Goal: Task Accomplishment & Management: Complete application form

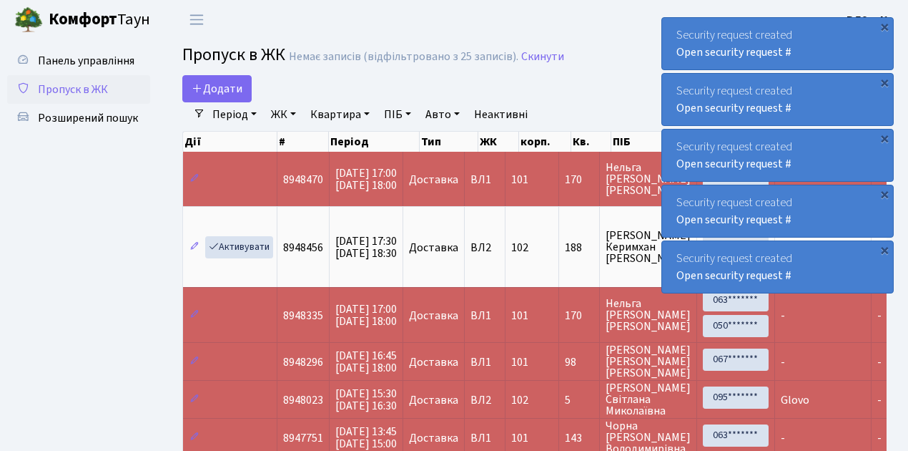
select select "25"
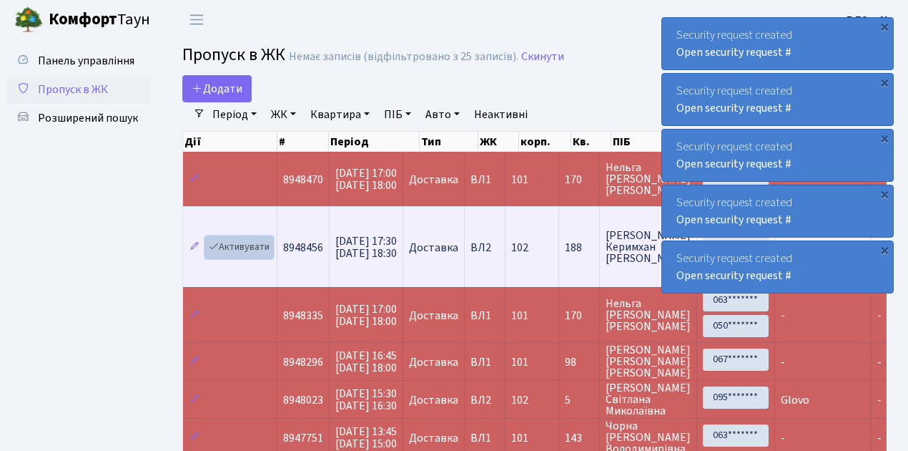
click at [257, 245] on link "Активувати" at bounding box center [239, 247] width 68 height 22
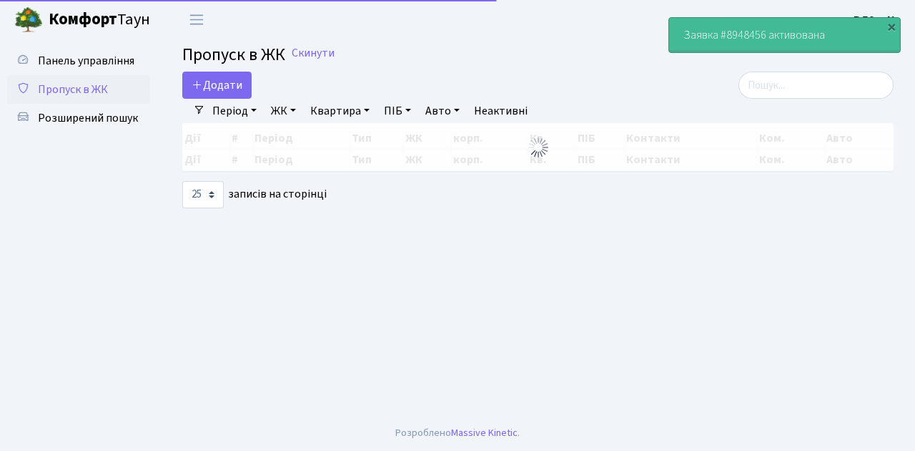
select select "25"
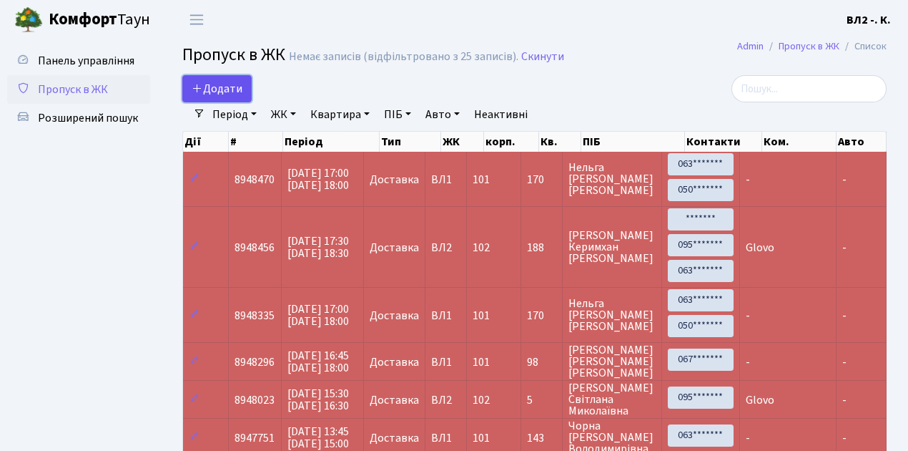
click at [223, 85] on span "Додати" at bounding box center [217, 89] width 51 height 16
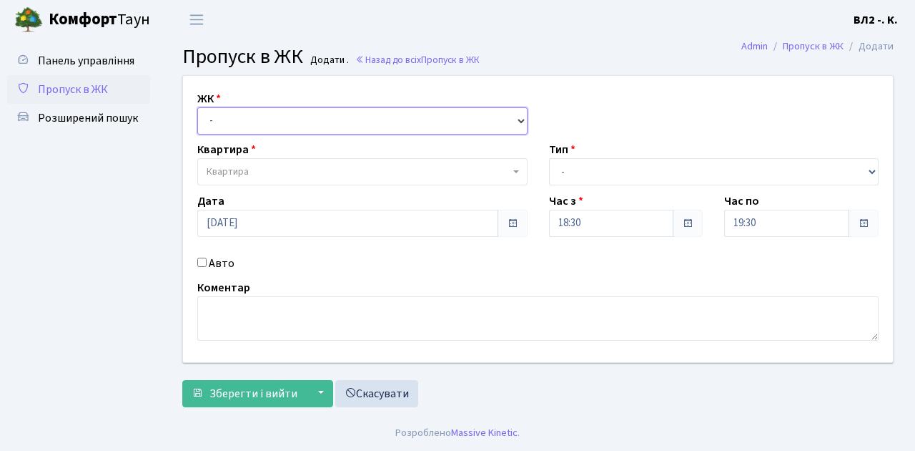
click at [229, 116] on select "- ВЛ1, Ужгородський пров., 4/1 ВЛ2, Голосіївський просп., 76 ВЛ3, пр.Голосіївсь…" at bounding box center [362, 120] width 330 height 27
select select "317"
click at [197, 107] on select "- ВЛ1, Ужгородський пров., 4/1 ВЛ2, Голосіївський просп., 76 ВЛ3, пр.Голосіївсь…" at bounding box center [362, 120] width 330 height 27
select select
click at [252, 173] on span "Квартира" at bounding box center [358, 171] width 303 height 14
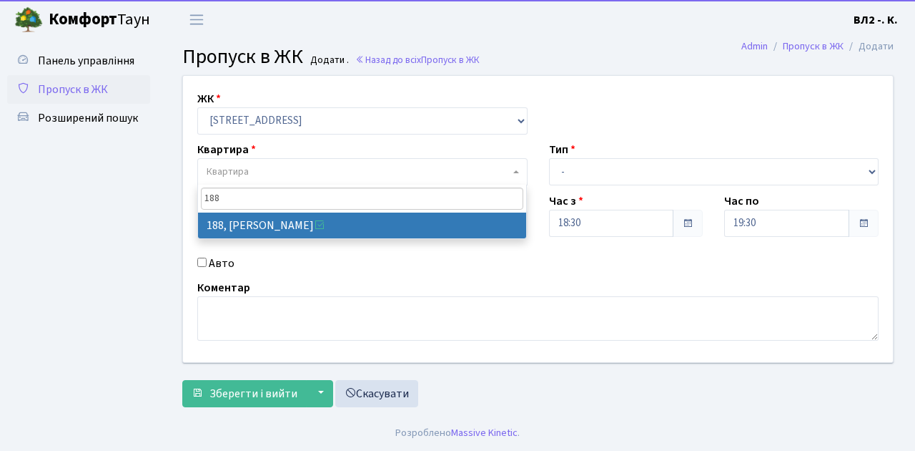
type input "188"
select select "40000"
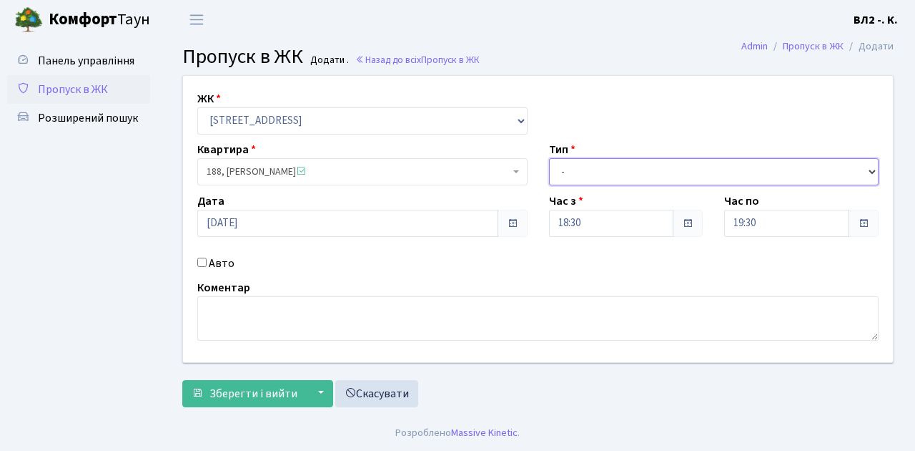
click at [653, 175] on select "- Доставка Таксі Гості Сервіс" at bounding box center [714, 171] width 330 height 27
select select "1"
click at [549, 158] on select "- Доставка Таксі Гості Сервіс" at bounding box center [714, 171] width 330 height 27
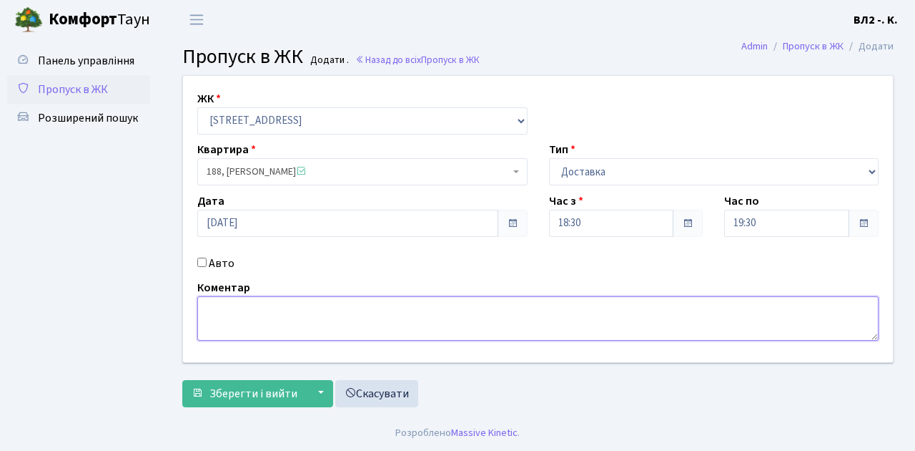
click at [264, 318] on textarea at bounding box center [538, 318] width 682 height 44
type textarea "Glovo"
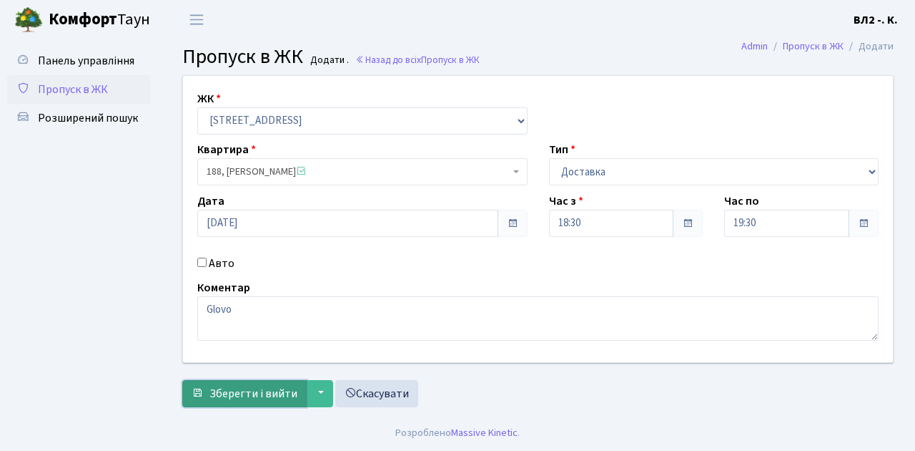
click at [260, 386] on span "Зберегти і вийти" at bounding box center [254, 393] width 88 height 16
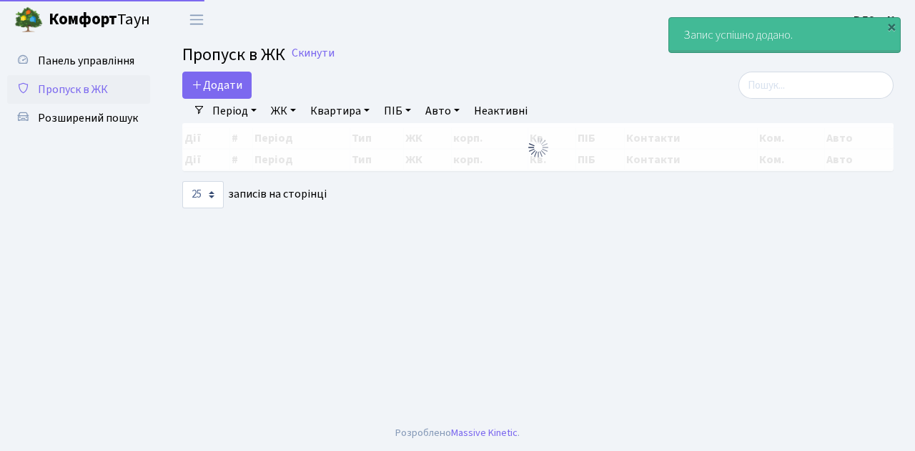
select select "25"
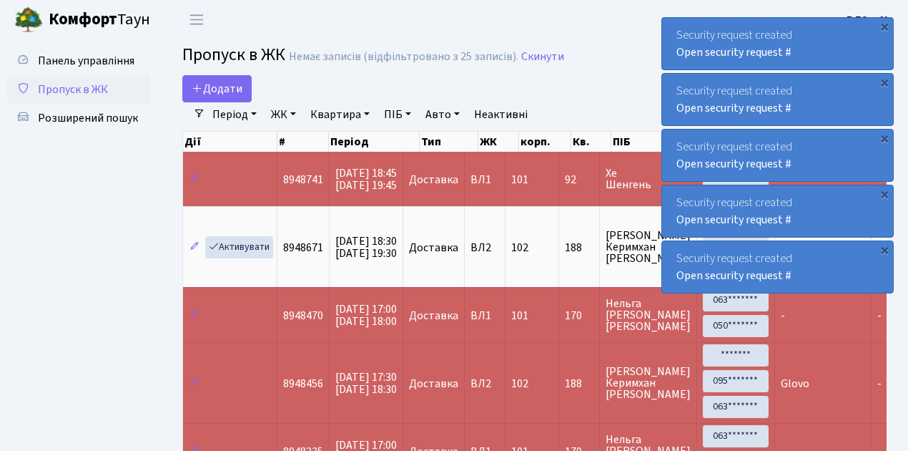
click at [75, 97] on span "Пропуск в ЖК" at bounding box center [73, 90] width 70 height 16
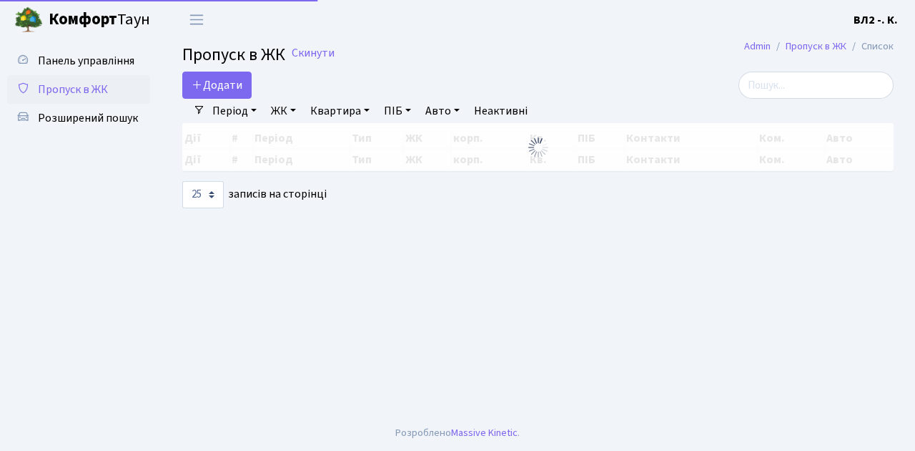
select select "25"
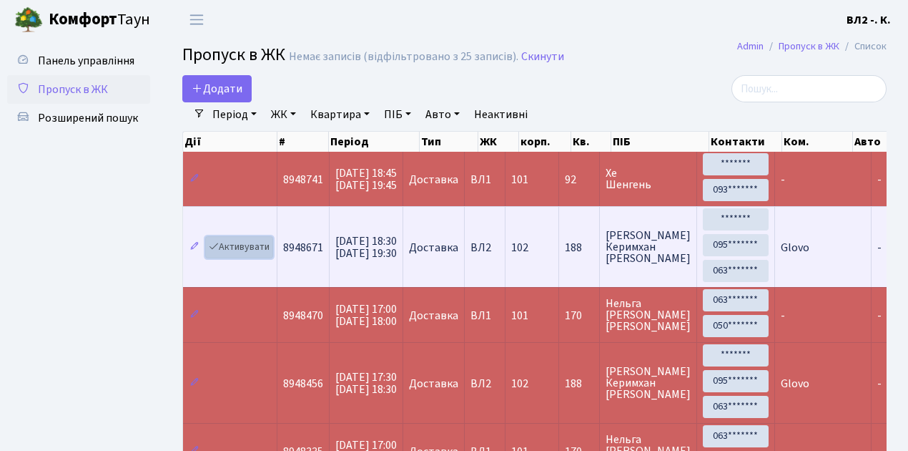
click at [242, 245] on link "Активувати" at bounding box center [239, 247] width 68 height 22
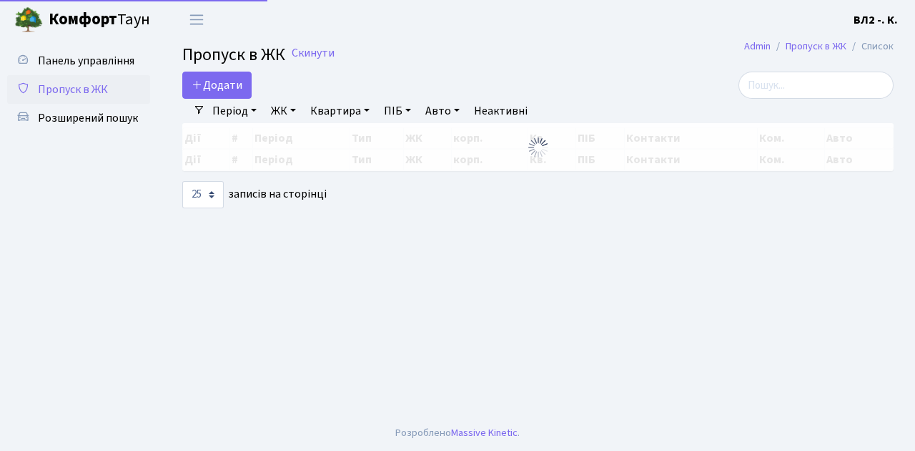
select select "25"
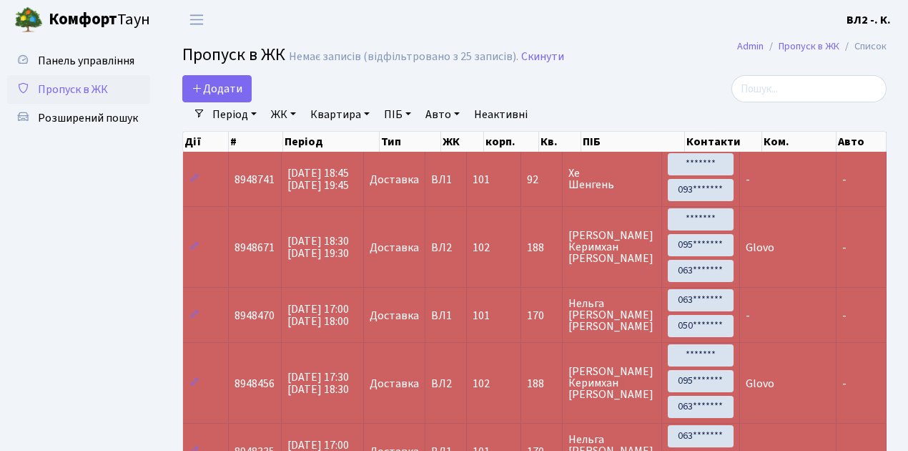
click at [93, 87] on span "Пропуск в ЖК" at bounding box center [73, 90] width 70 height 16
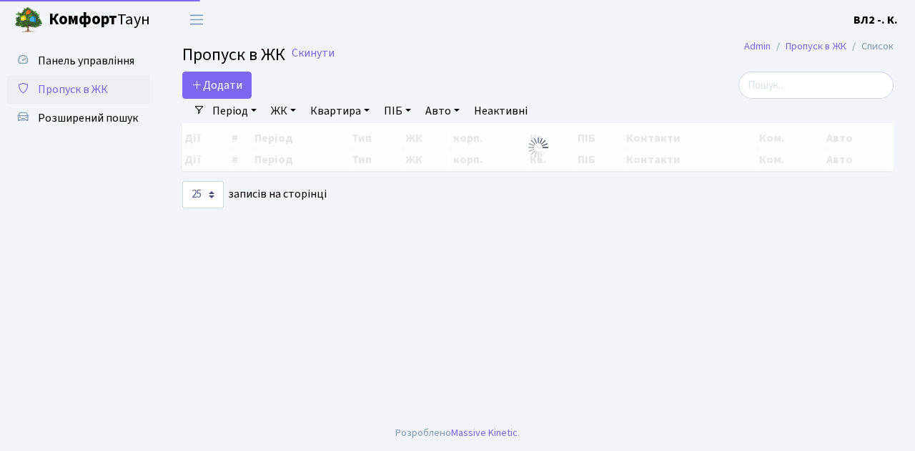
select select "25"
